Goal: Find specific page/section: Find specific page/section

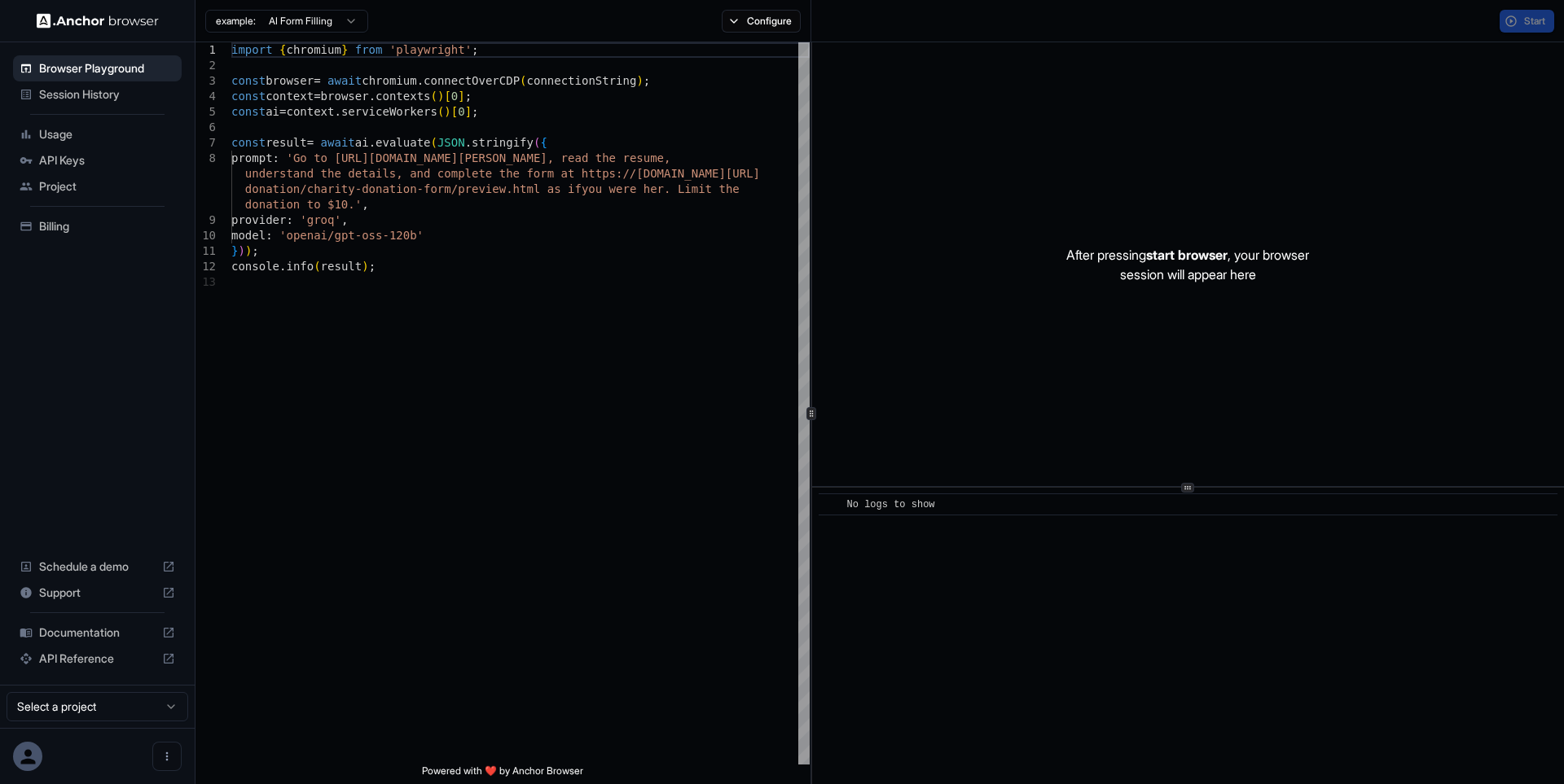
click at [96, 93] on span "Session History" at bounding box center [107, 95] width 136 height 16
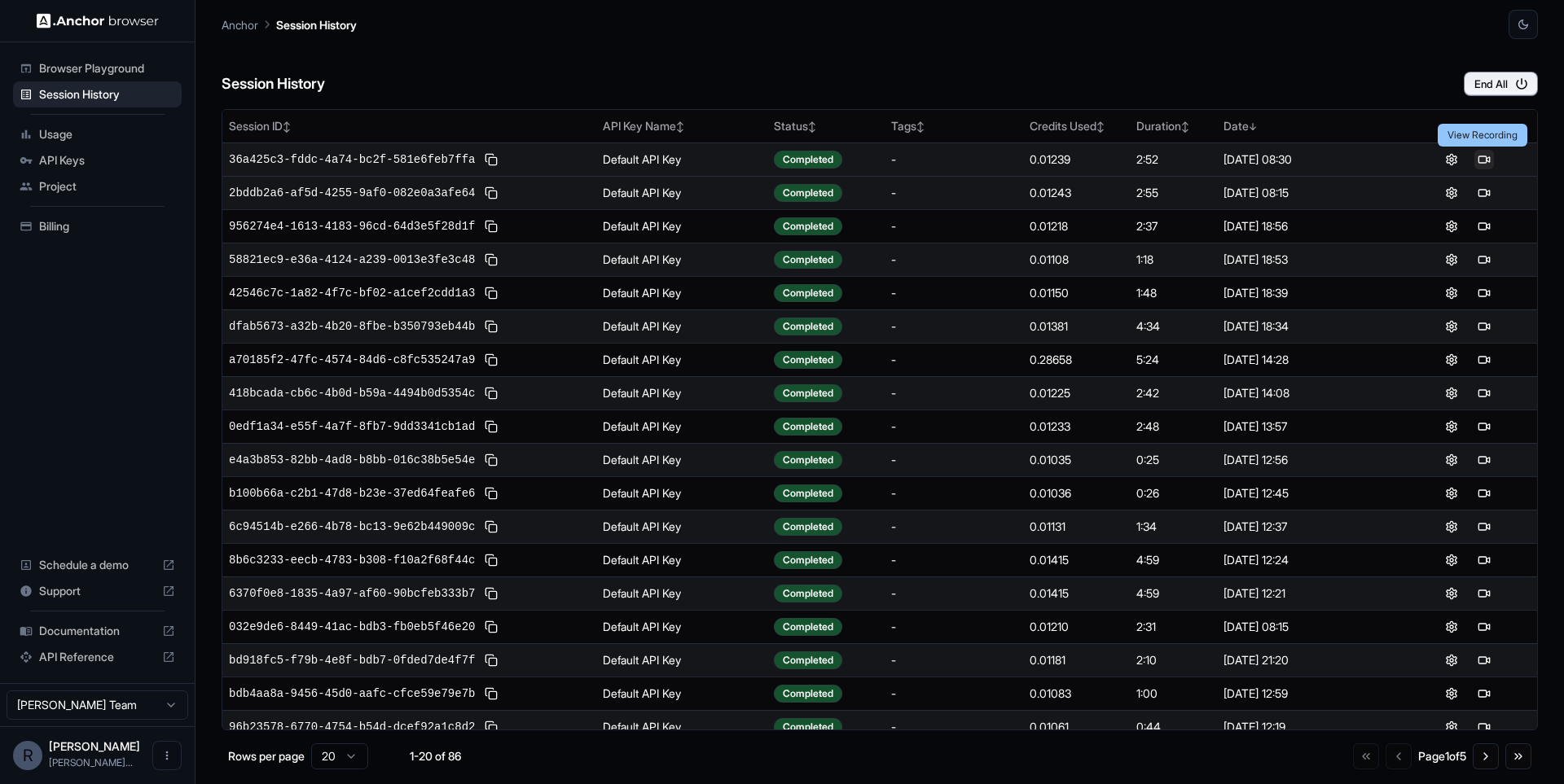
click at [1490, 161] on button at bounding box center [1484, 159] width 19 height 19
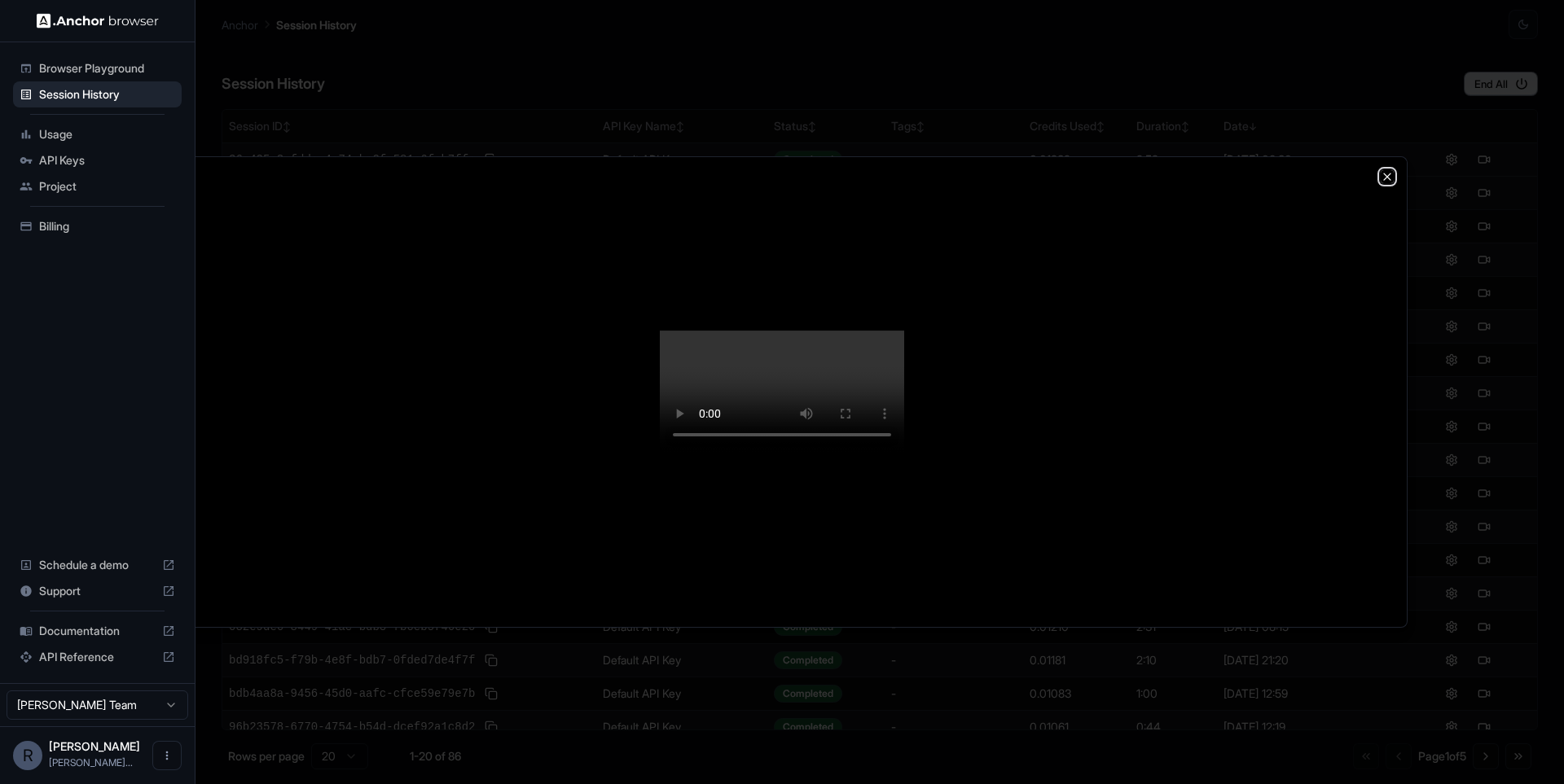
click at [1390, 170] on icon "button" at bounding box center [1387, 176] width 14 height 14
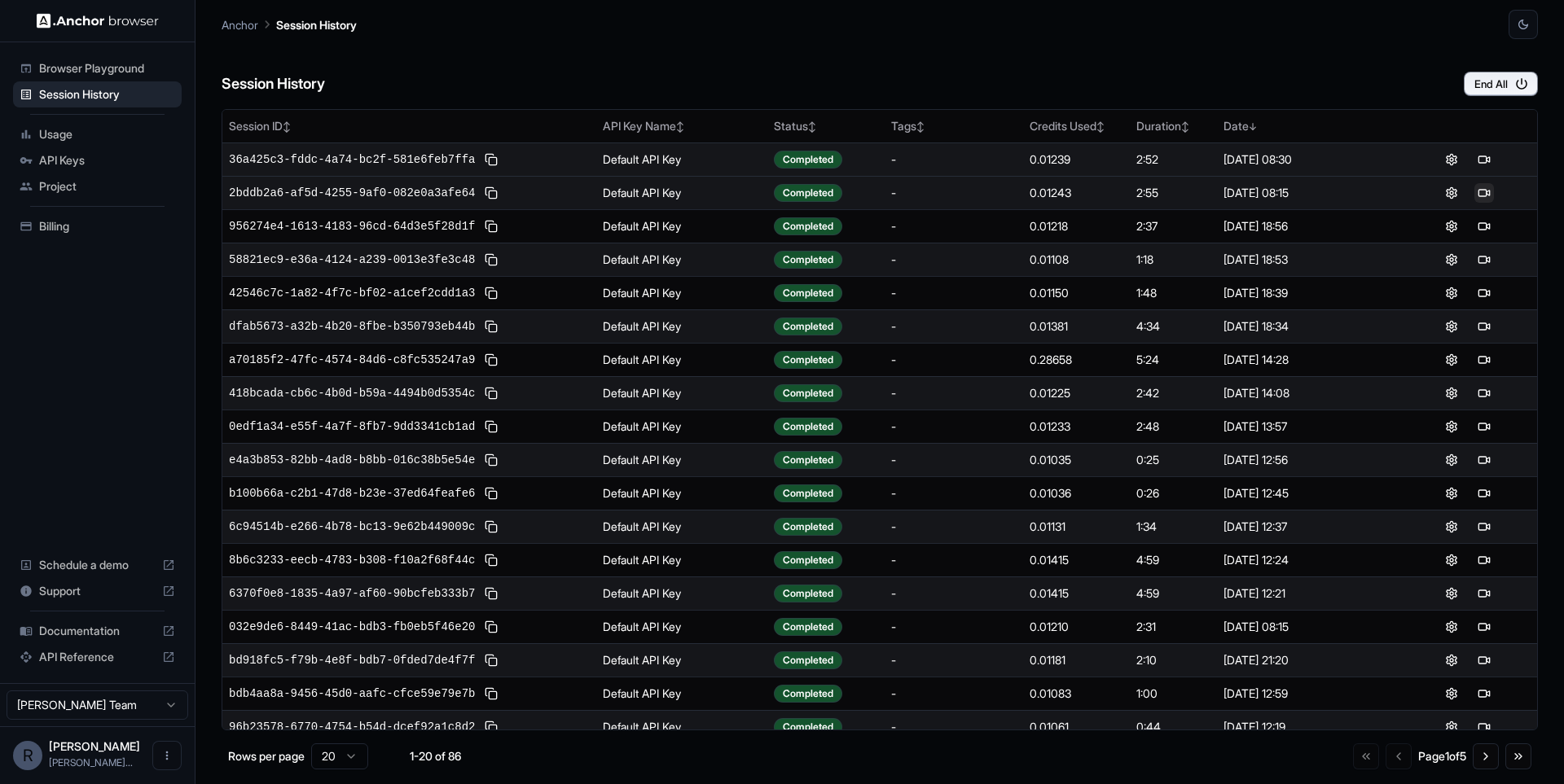
click at [1486, 192] on button at bounding box center [1484, 193] width 19 height 19
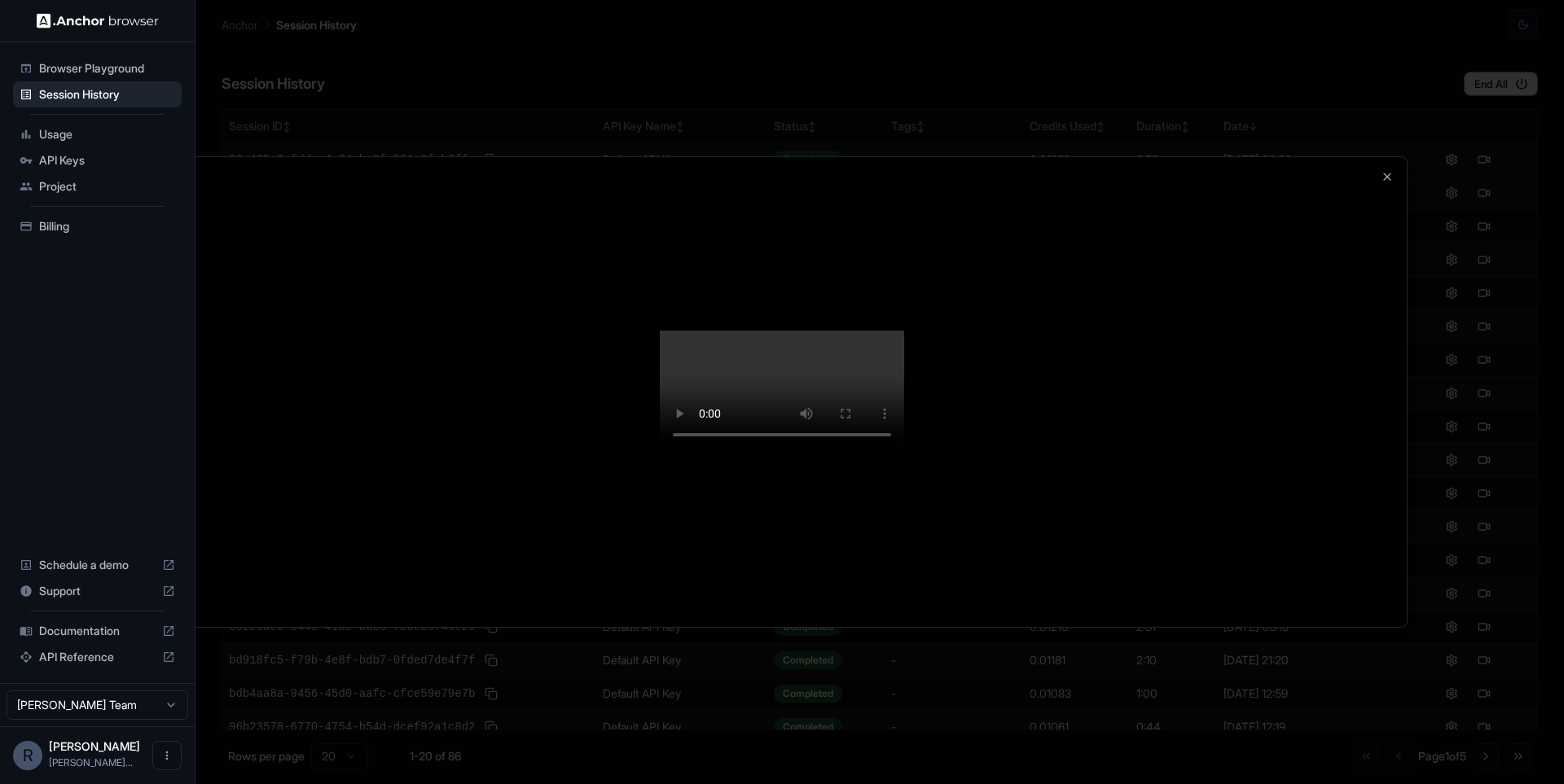
click at [1391, 172] on div at bounding box center [782, 392] width 1249 height 471
click at [1392, 157] on div at bounding box center [782, 392] width 1249 height 471
click at [1381, 170] on icon "button" at bounding box center [1387, 176] width 14 height 14
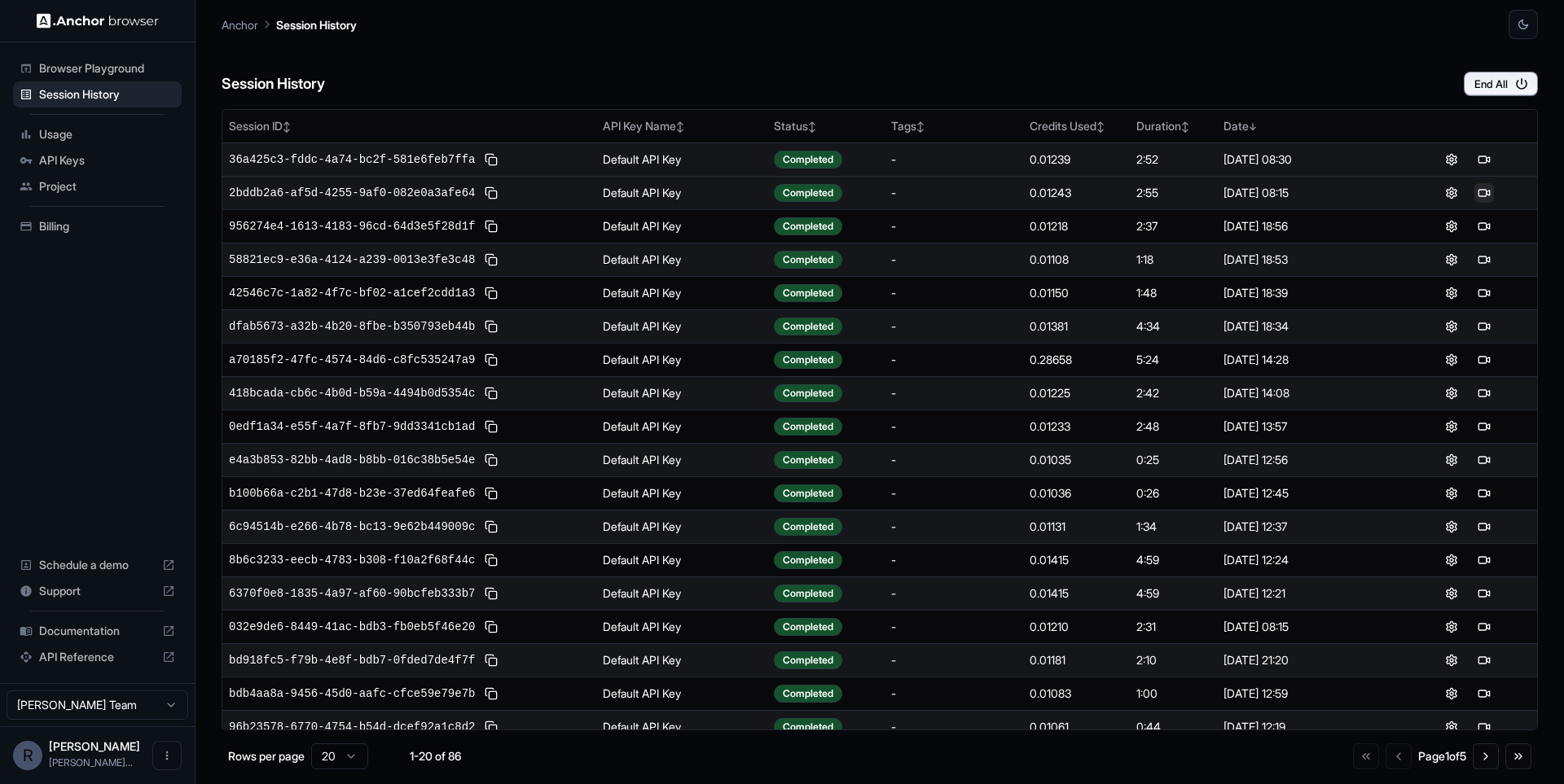
click at [1483, 192] on button at bounding box center [1484, 193] width 19 height 19
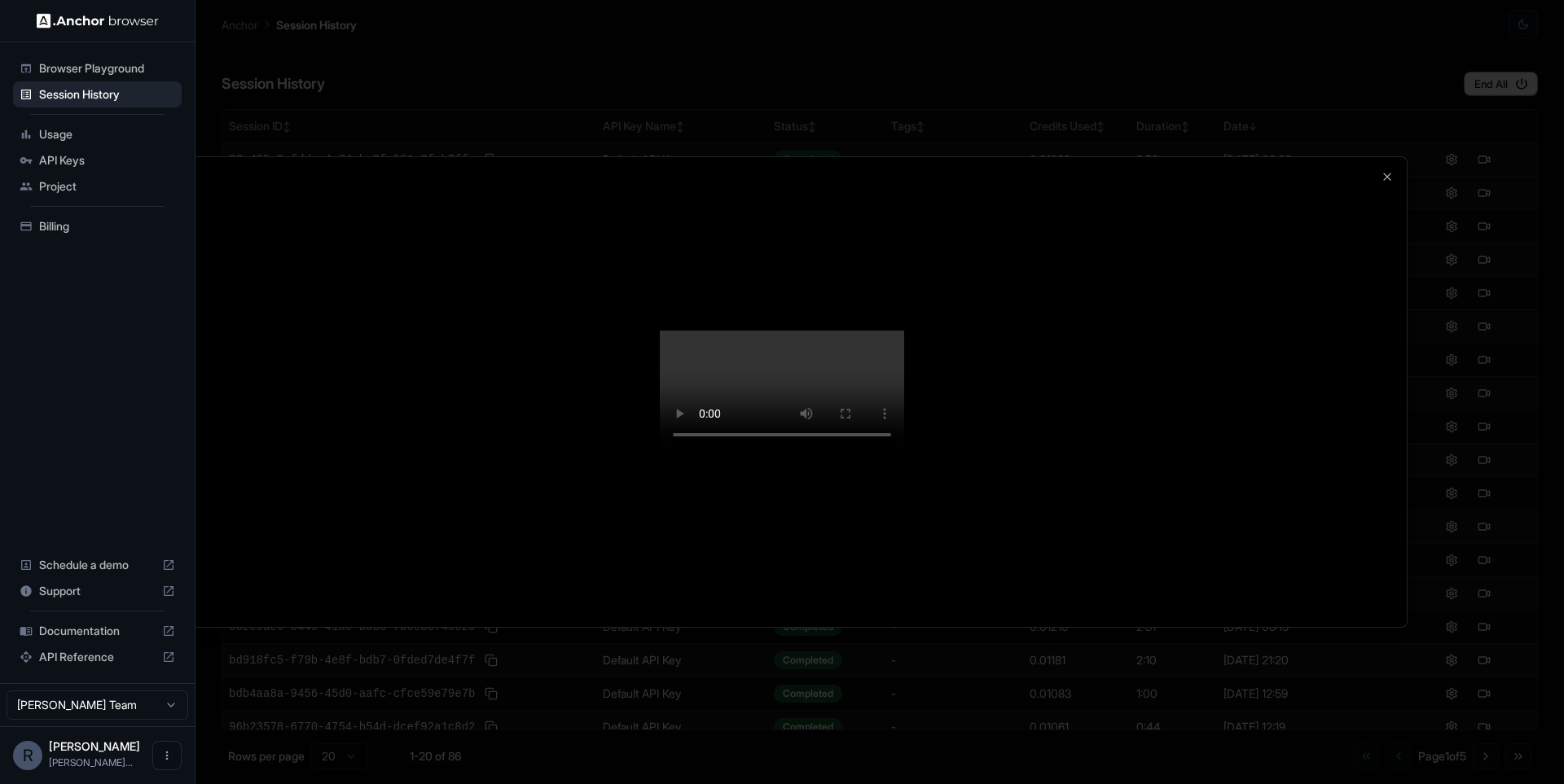
click at [1478, 553] on div at bounding box center [782, 392] width 1564 height 784
